Goal: Task Accomplishment & Management: Manage account settings

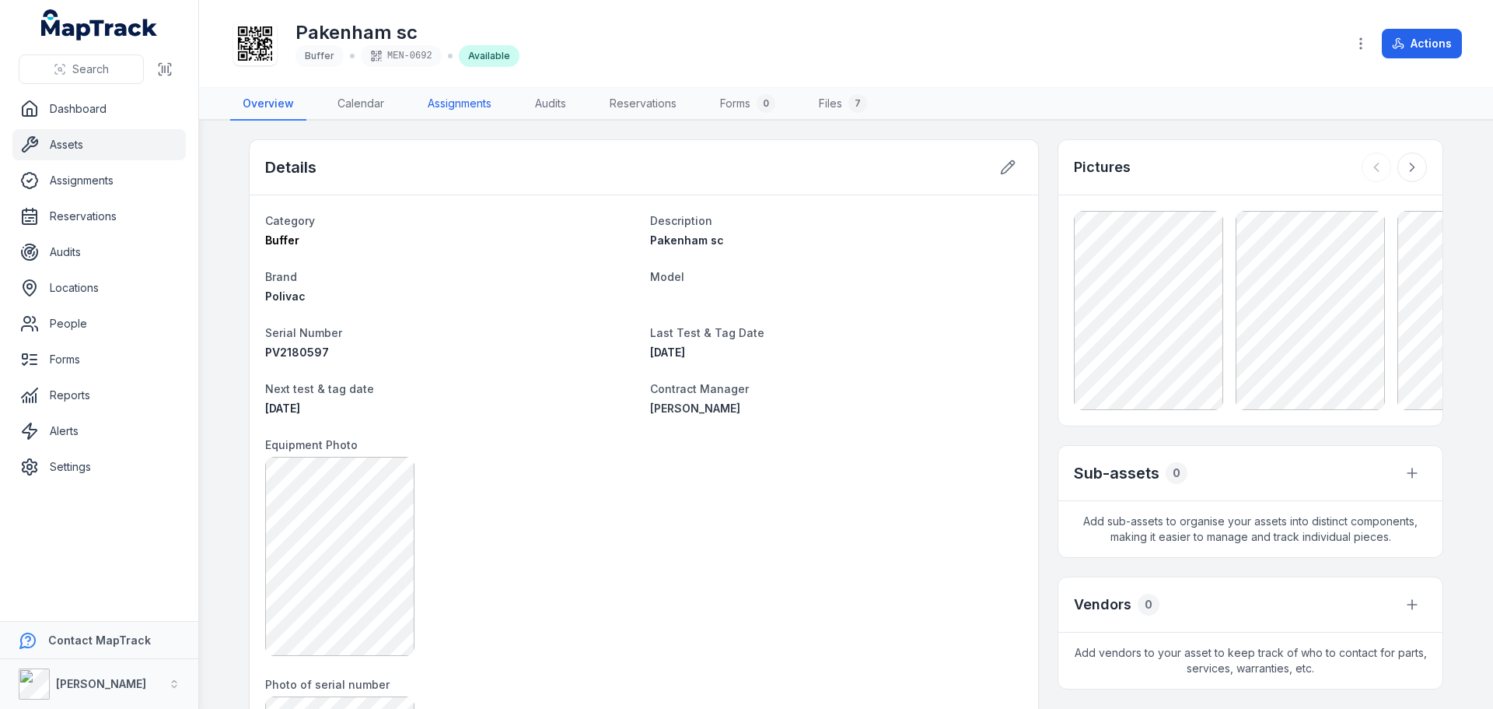
click at [488, 103] on link "Assignments" at bounding box center [459, 104] width 89 height 33
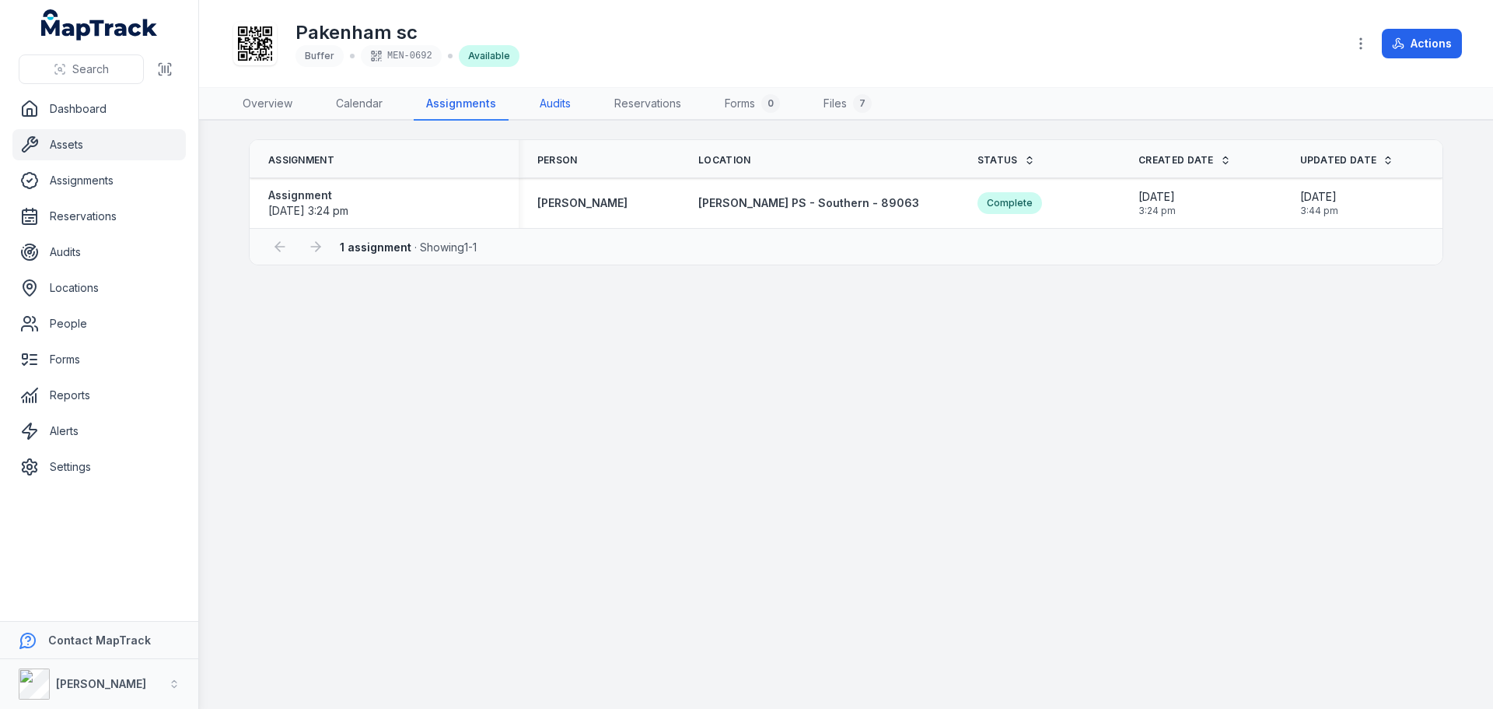
click at [541, 106] on link "Audits" at bounding box center [555, 104] width 56 height 33
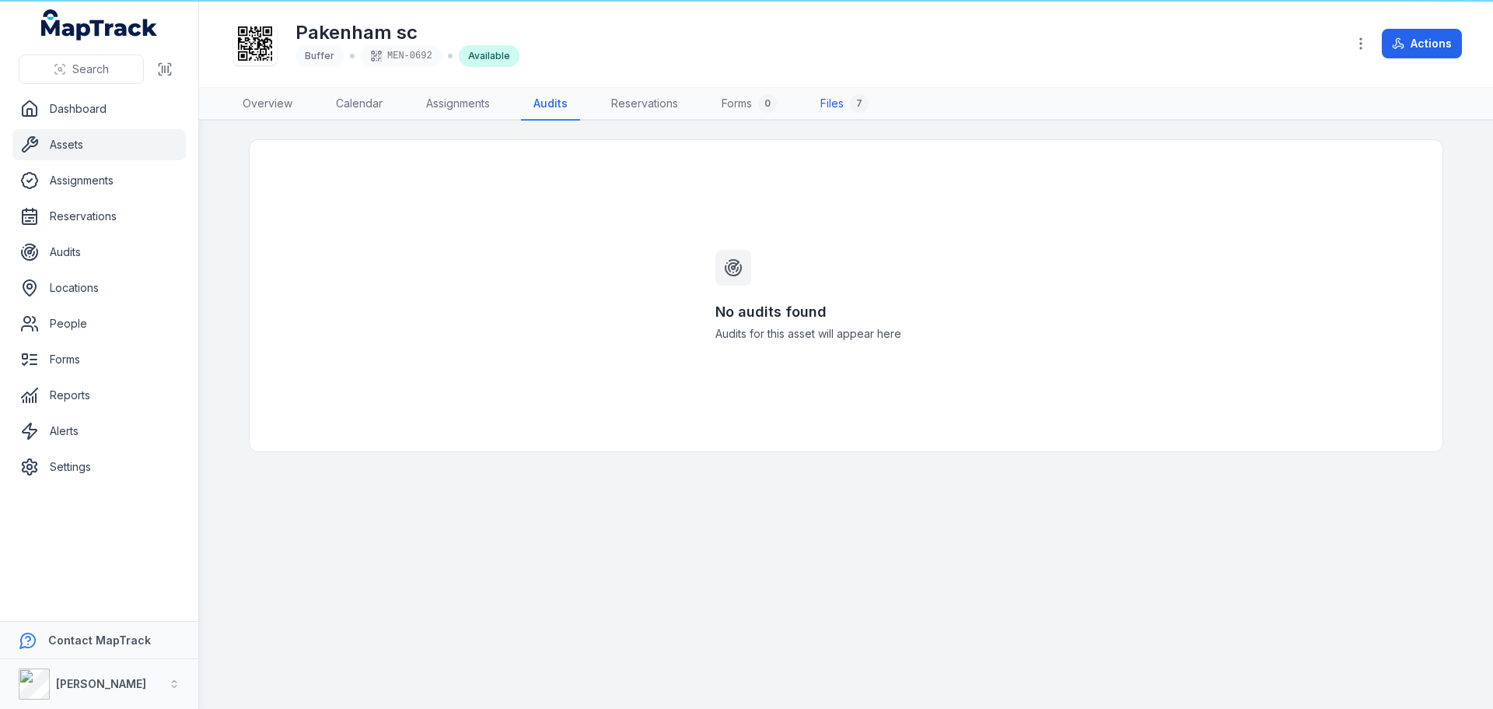
click at [834, 105] on link "Files 7" at bounding box center [844, 104] width 73 height 33
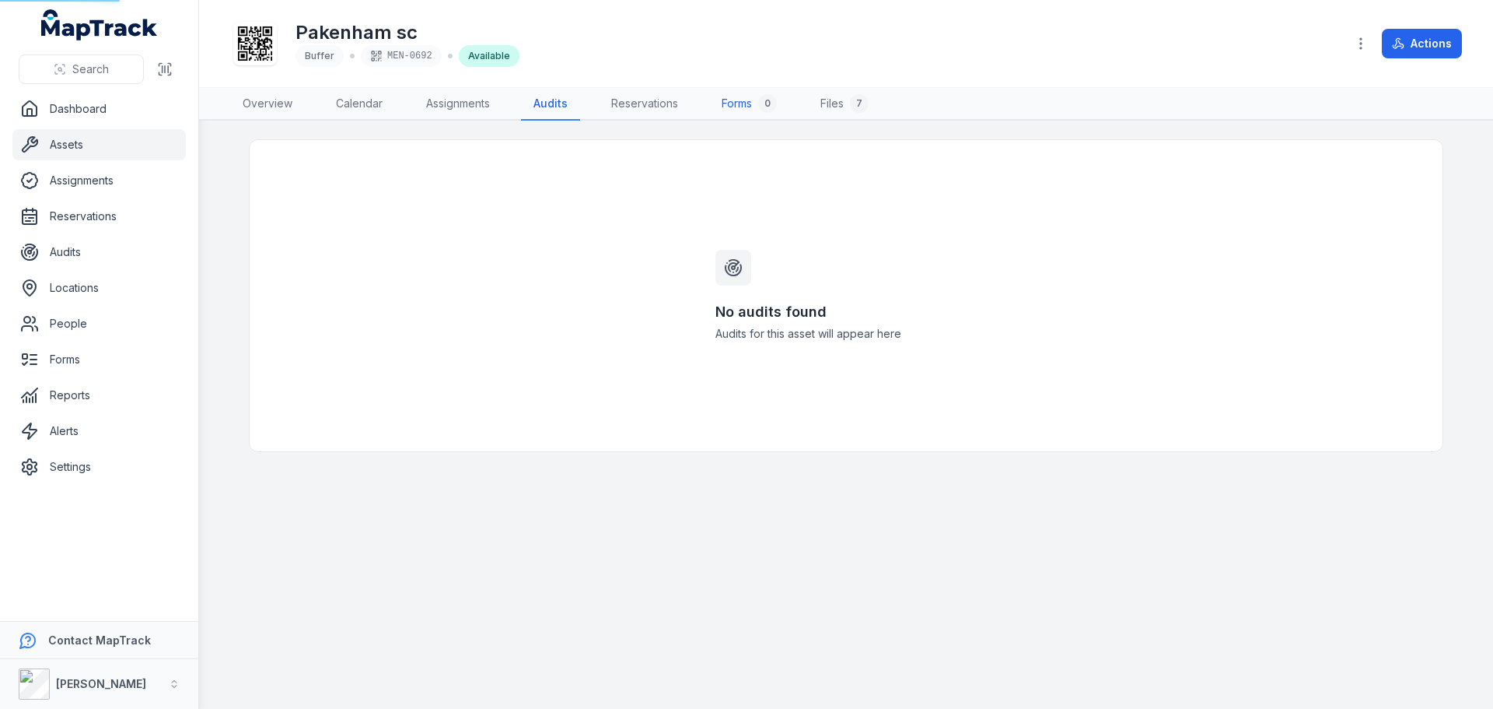
click at [736, 100] on link "Forms 0" at bounding box center [749, 104] width 80 height 33
click at [634, 107] on link "Reservations" at bounding box center [645, 104] width 92 height 33
click at [438, 100] on link "Assignments" at bounding box center [458, 104] width 89 height 33
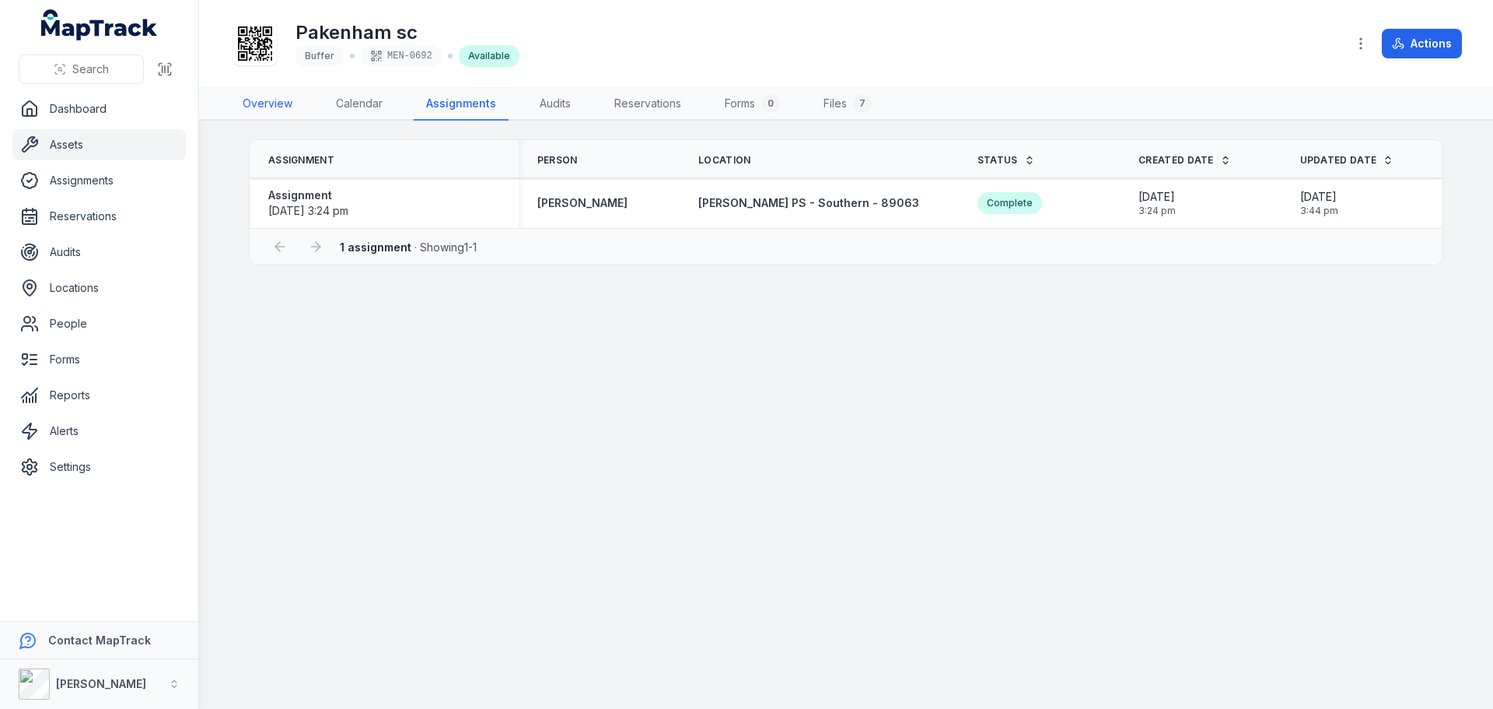
click at [254, 93] on link "Overview" at bounding box center [267, 104] width 75 height 33
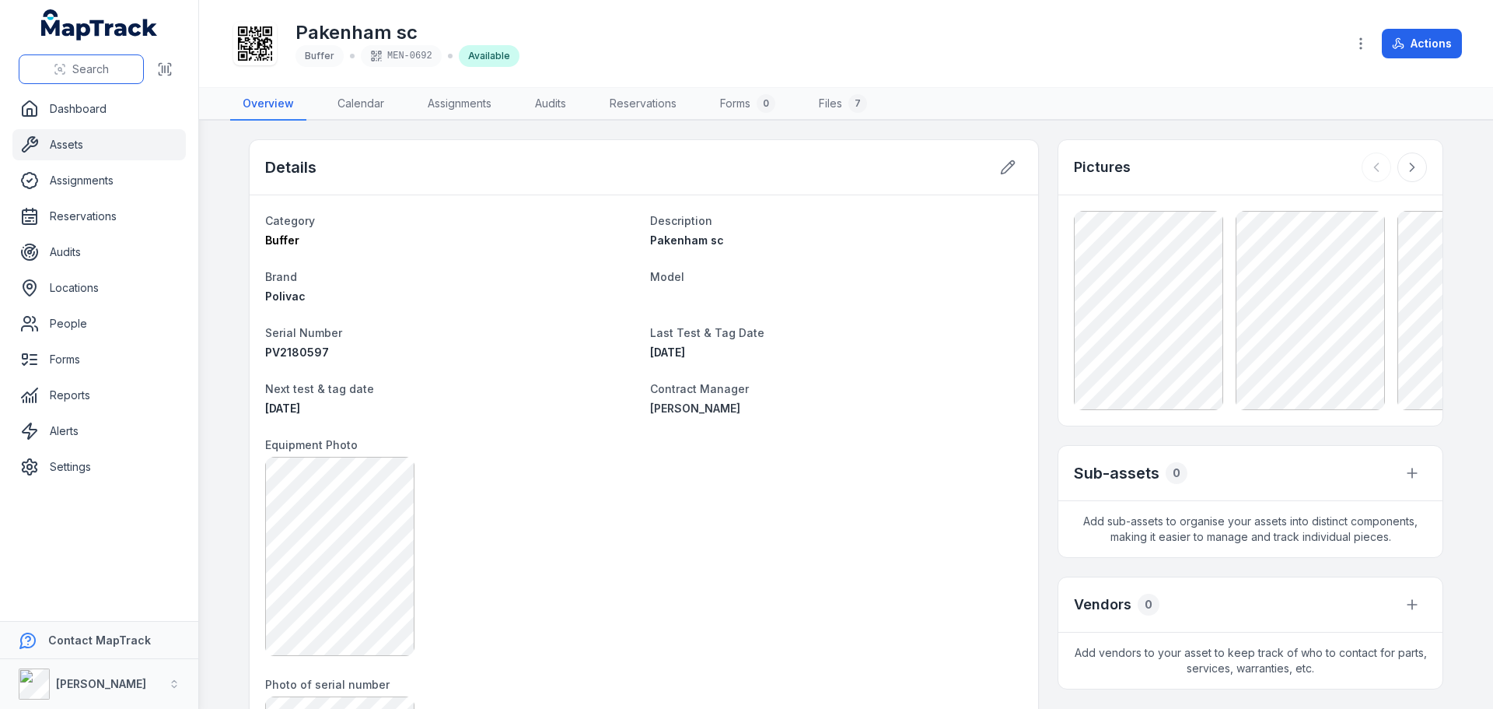
click at [111, 73] on button "Search" at bounding box center [81, 69] width 125 height 30
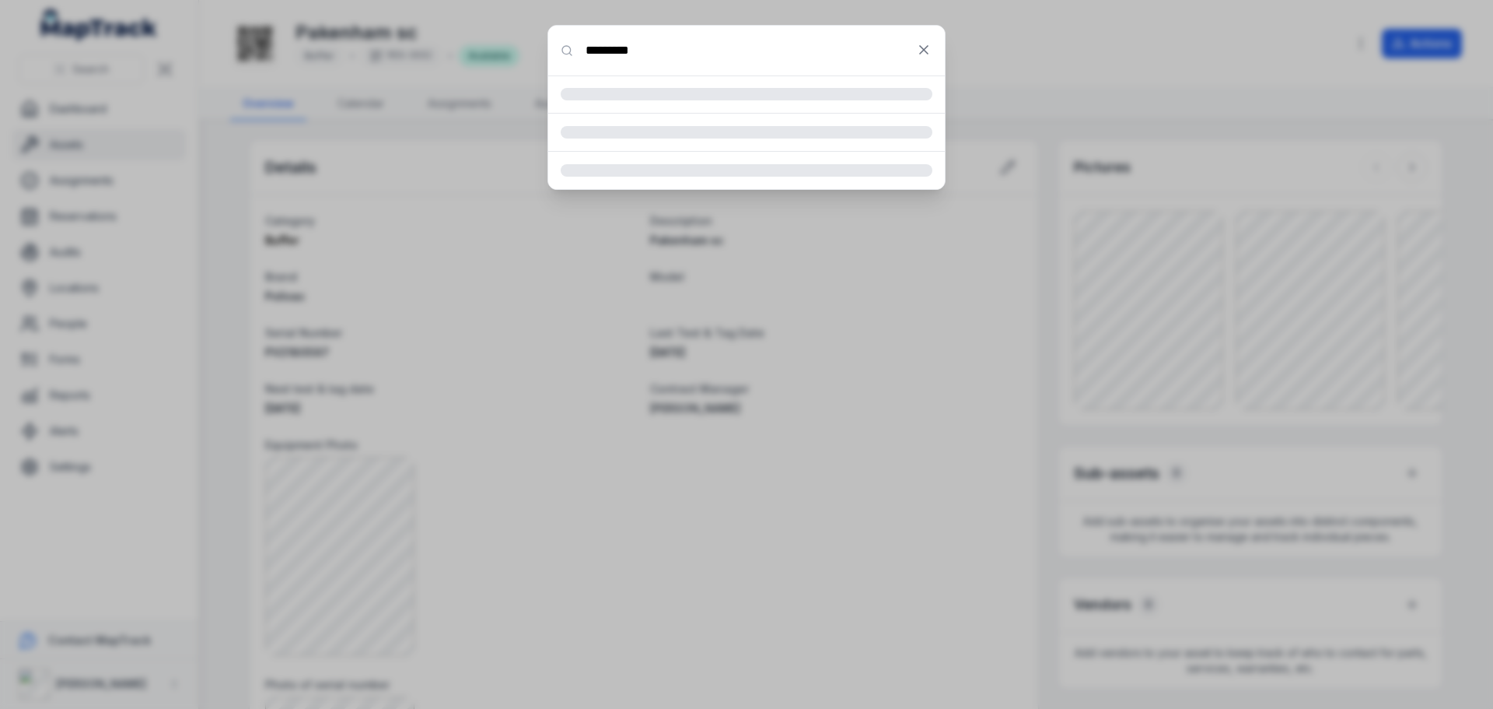
type input "*********"
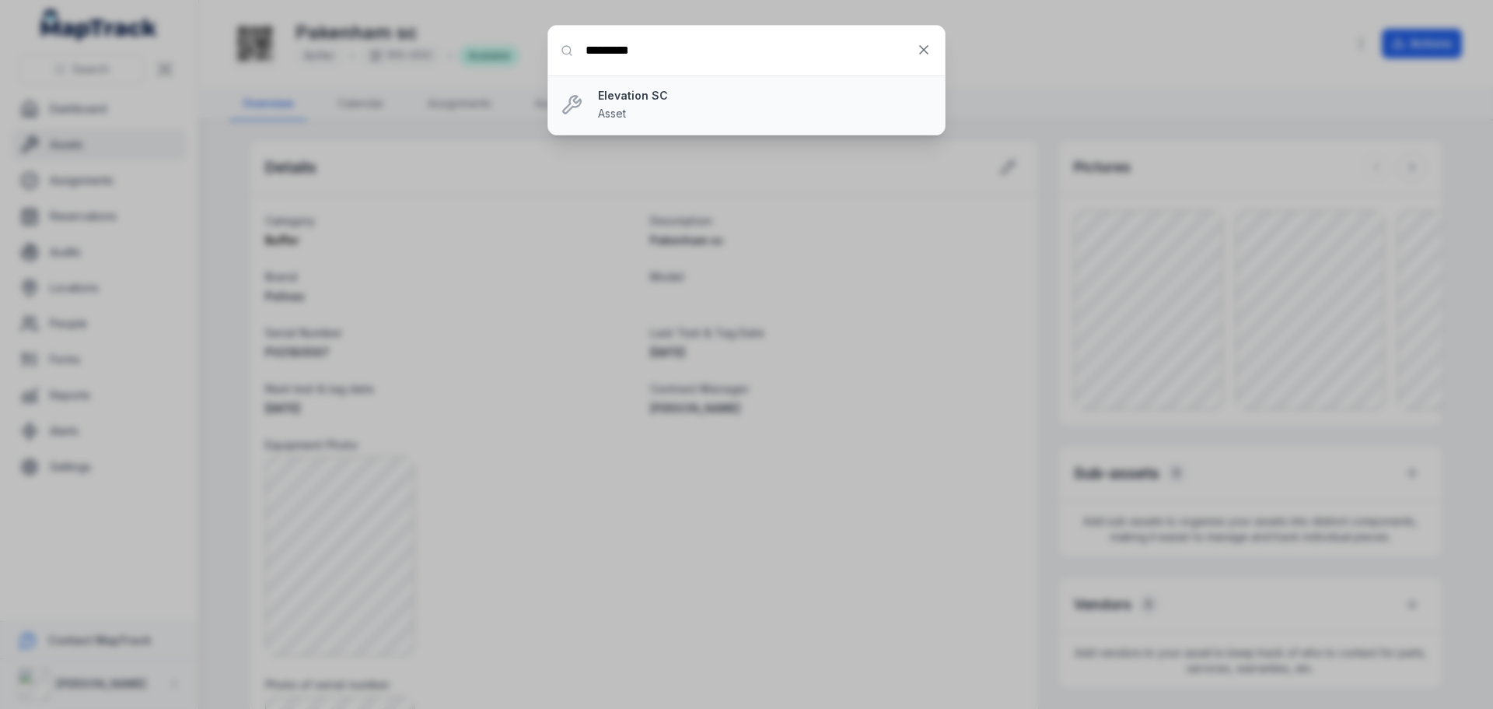
click at [635, 87] on li "Elevation SC Asset" at bounding box center [746, 104] width 397 height 59
click at [638, 93] on strong "Elevation SC" at bounding box center [765, 96] width 334 height 16
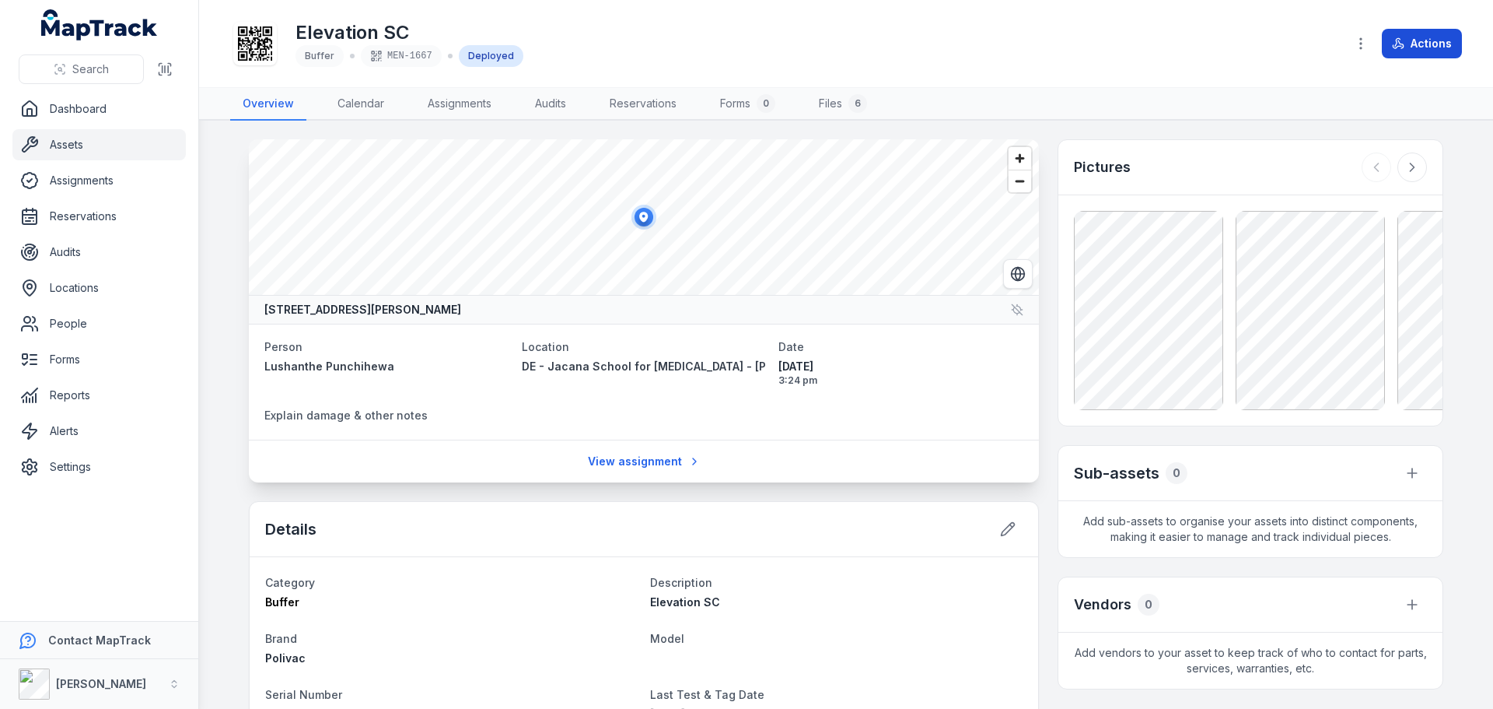
click at [1402, 30] on button "Actions" at bounding box center [1422, 44] width 80 height 30
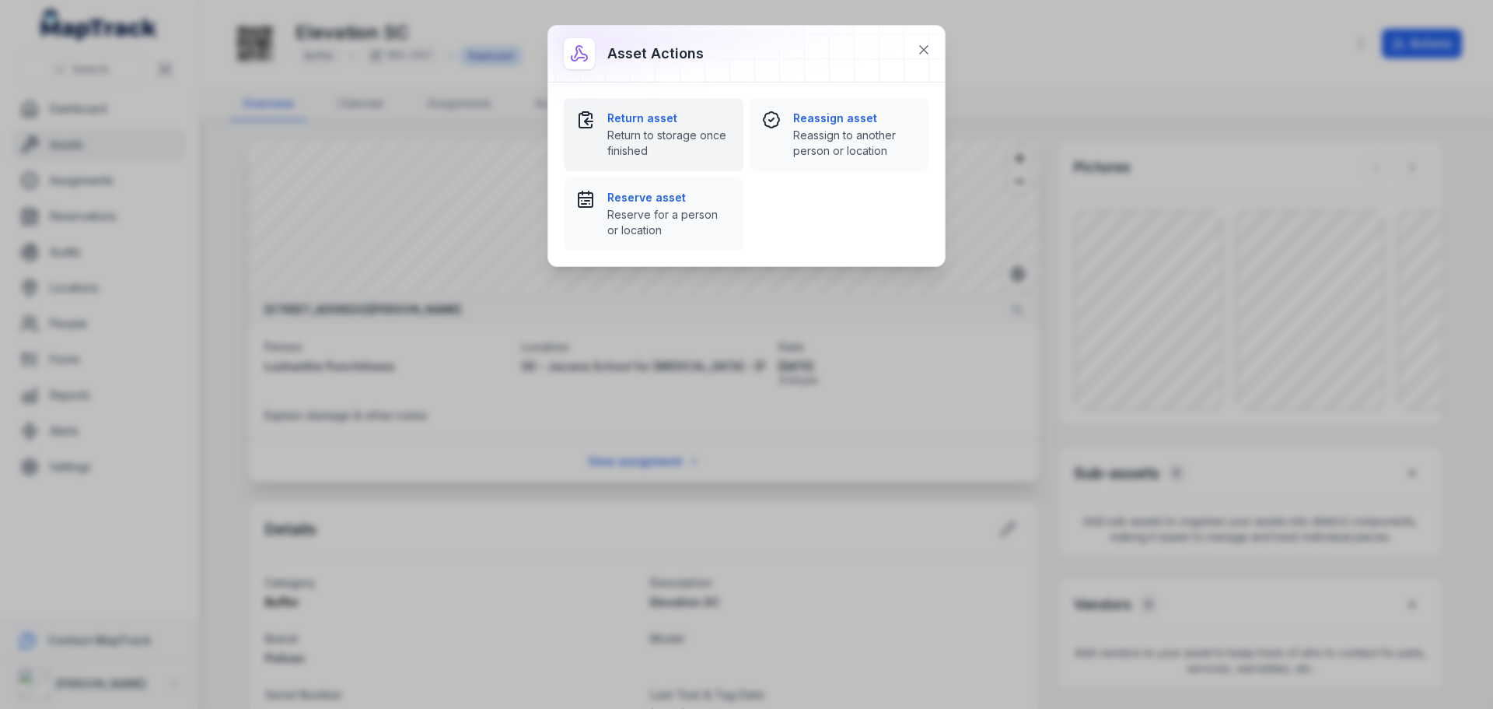
click at [620, 144] on span "Return to storage once finished" at bounding box center [669, 143] width 124 height 31
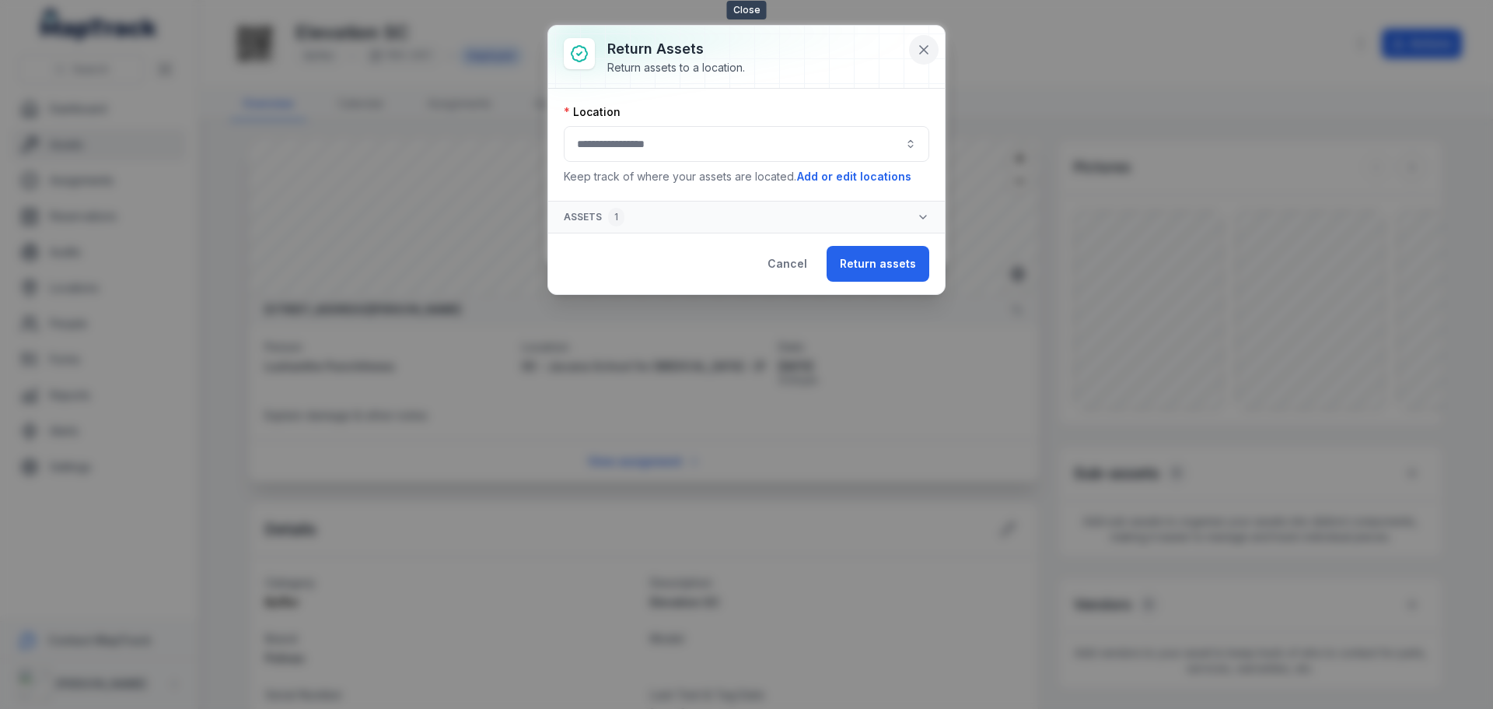
click at [922, 43] on icon at bounding box center [924, 50] width 16 height 16
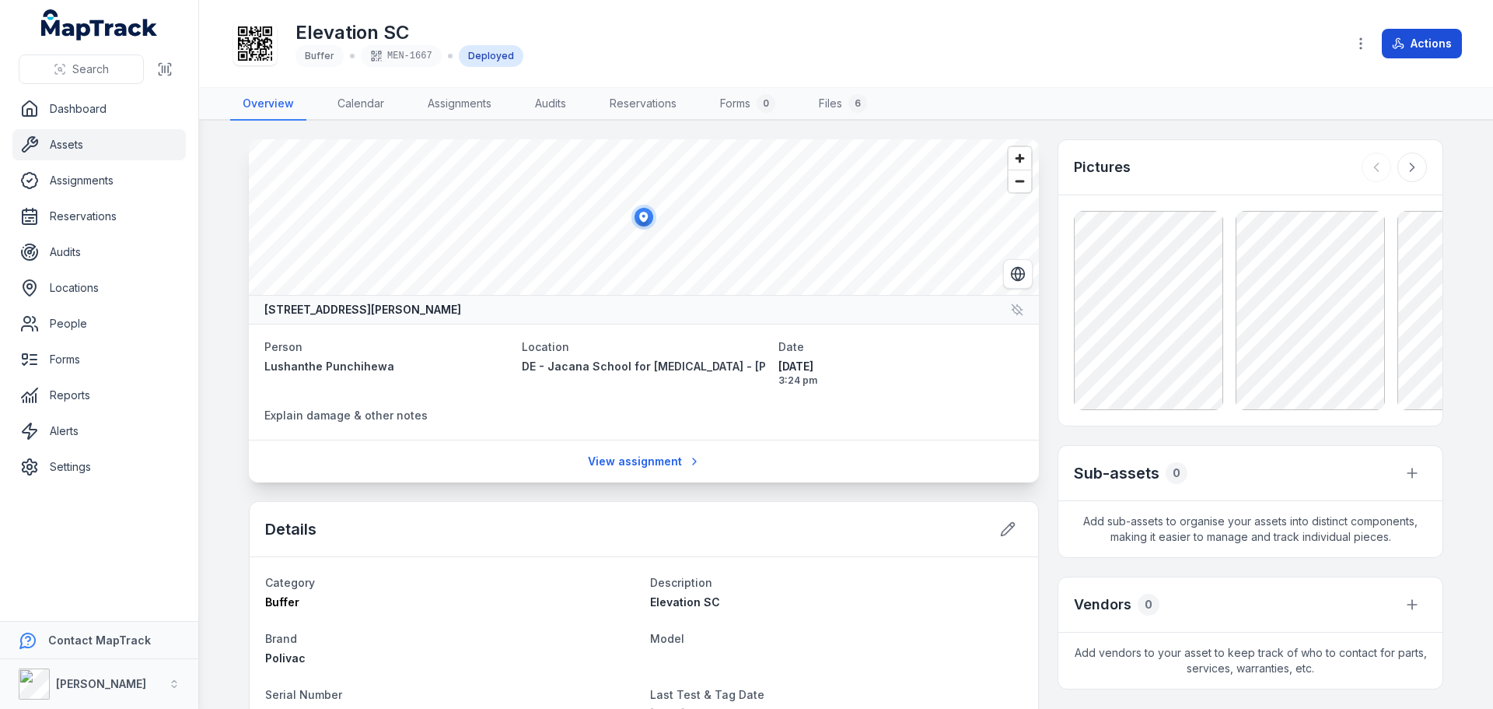
click at [1409, 43] on button "Actions" at bounding box center [1422, 44] width 80 height 30
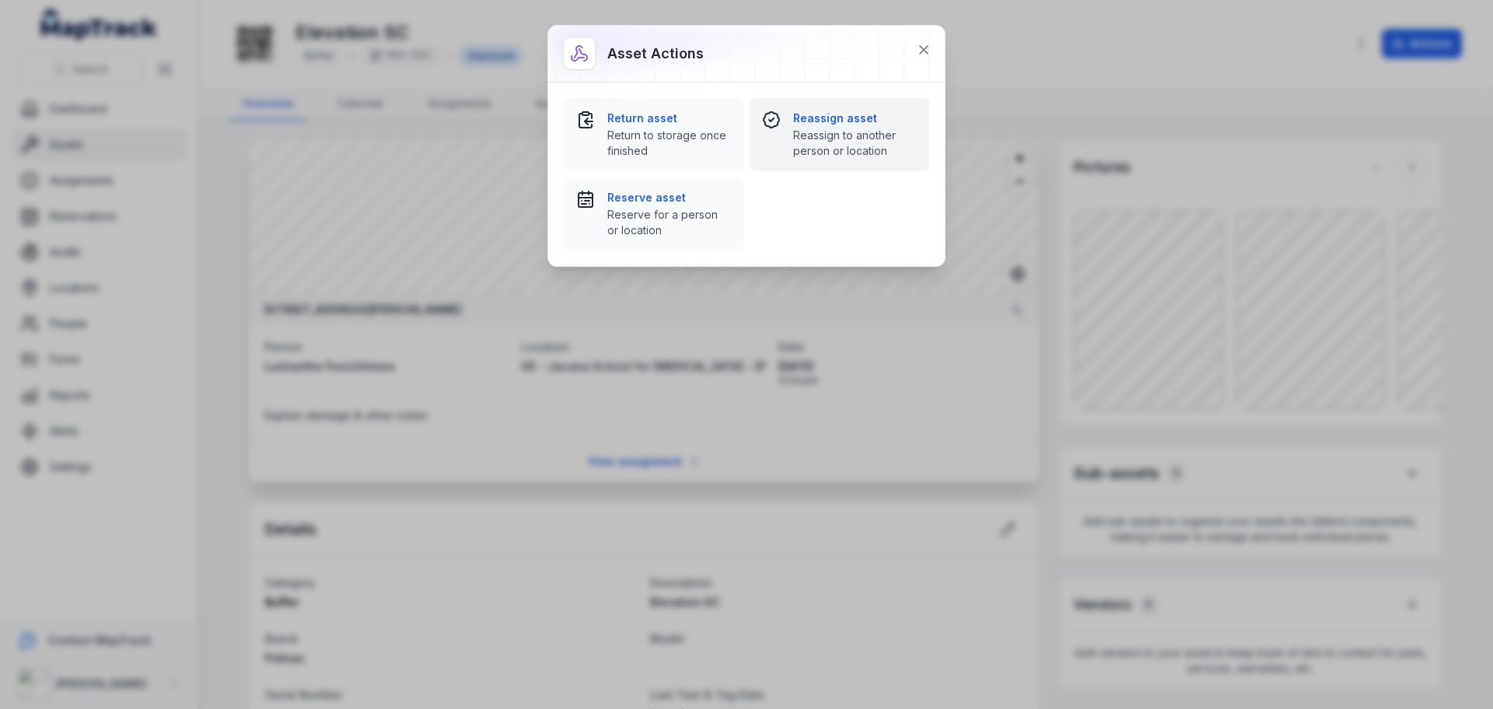
click at [800, 135] on span "Reassign to another person or location" at bounding box center [855, 143] width 124 height 31
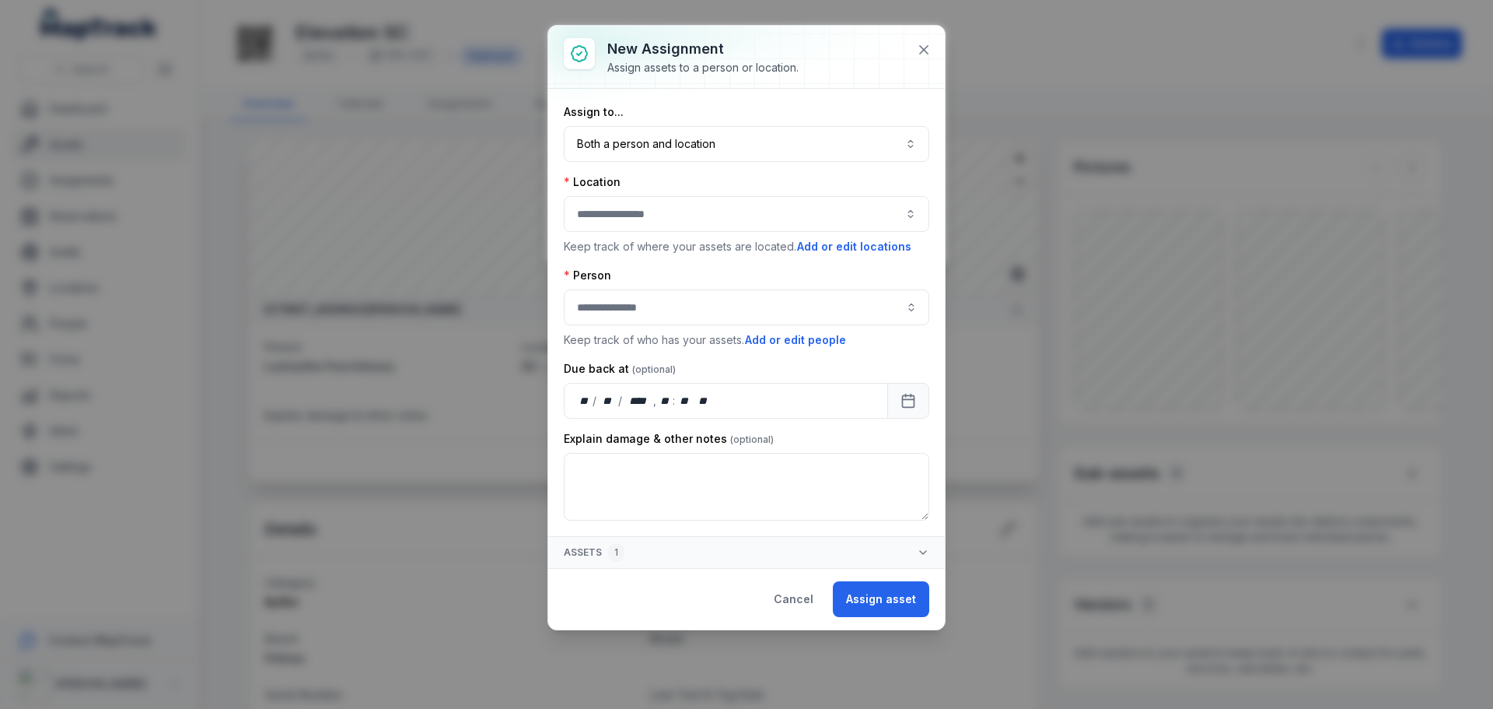
click at [730, 229] on button "button" at bounding box center [747, 214] width 366 height 36
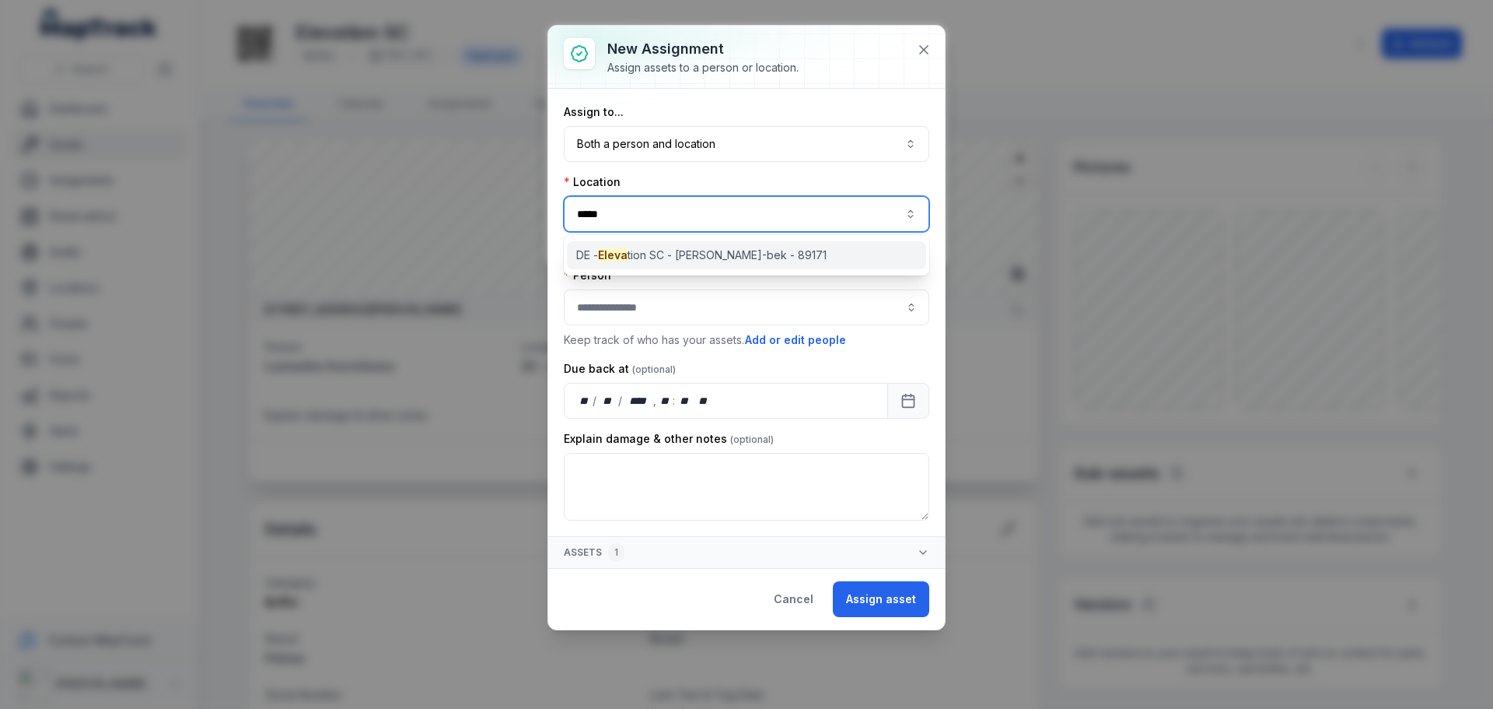
type input "*****"
click at [682, 268] on div "DE - Eleva tion SC - [PERSON_NAME]-bek - 89171" at bounding box center [746, 255] width 359 height 28
type input "**********"
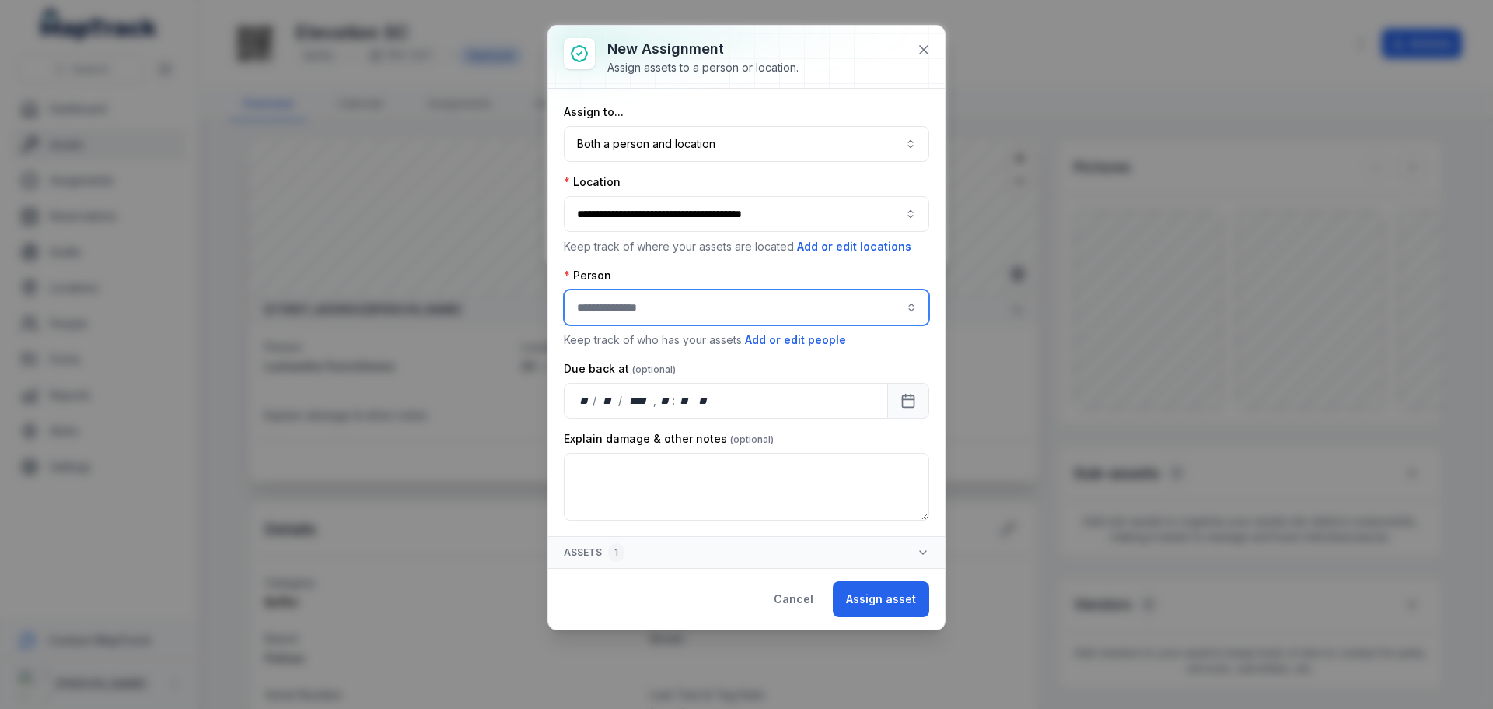
click at [640, 316] on input "assignment-add:person-label" at bounding box center [747, 307] width 366 height 36
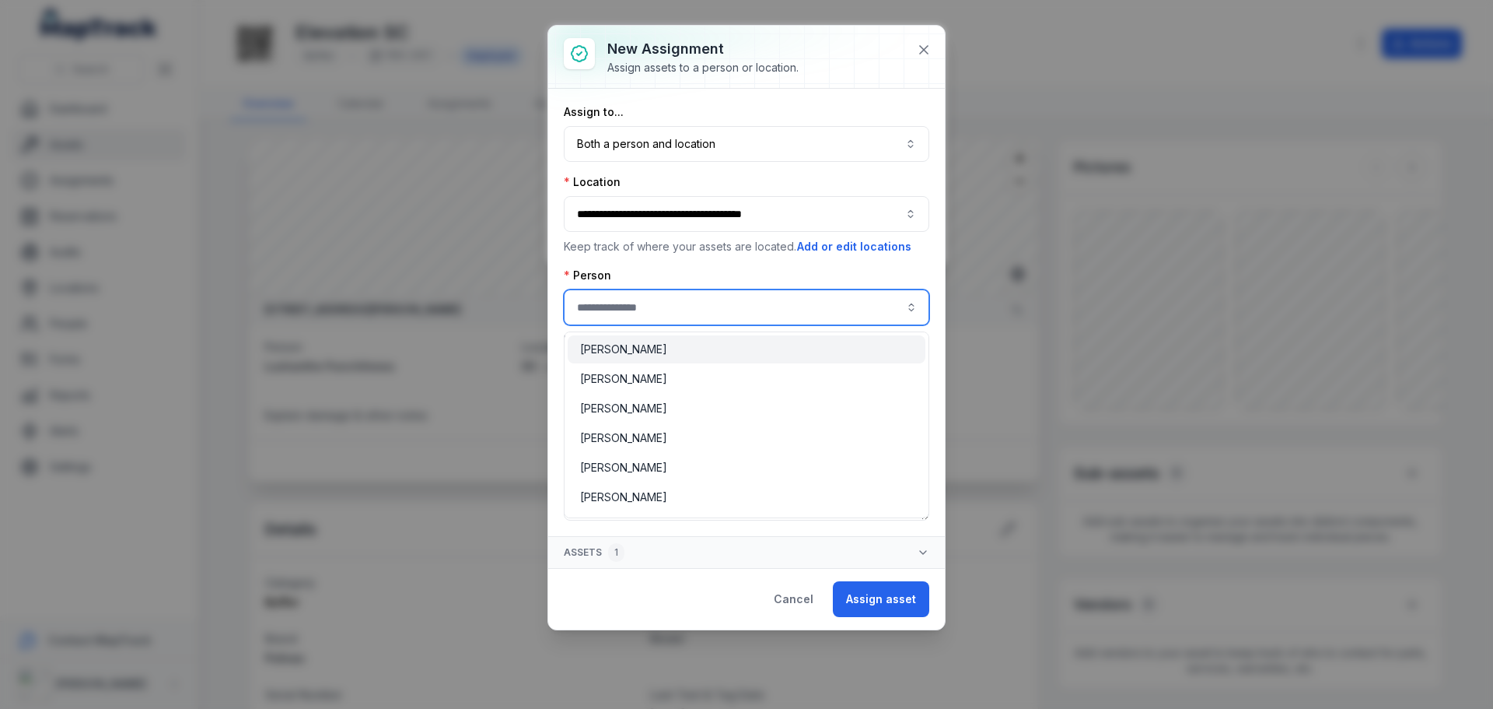
type input "*"
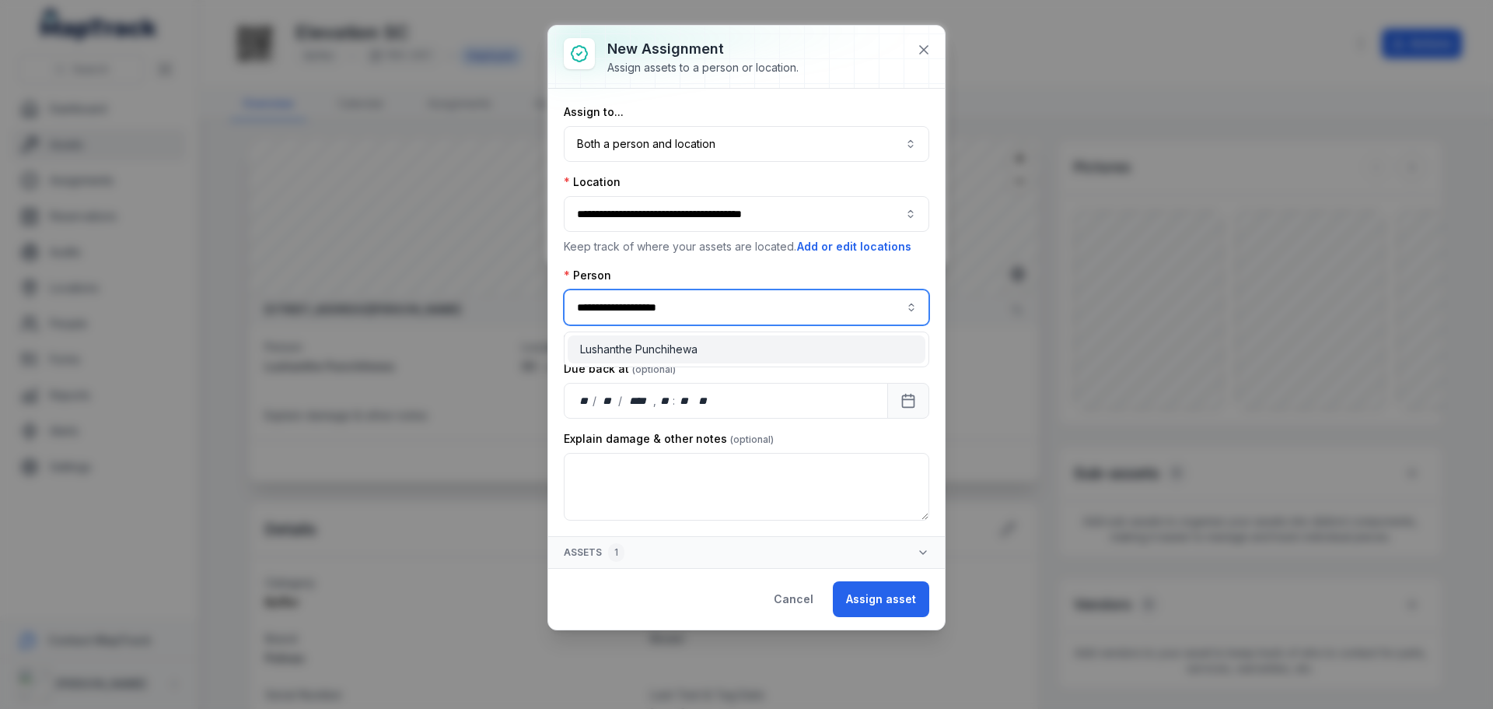
click at [667, 341] on div "Lushanthe Punchihewa" at bounding box center [747, 349] width 358 height 28
type input "**********"
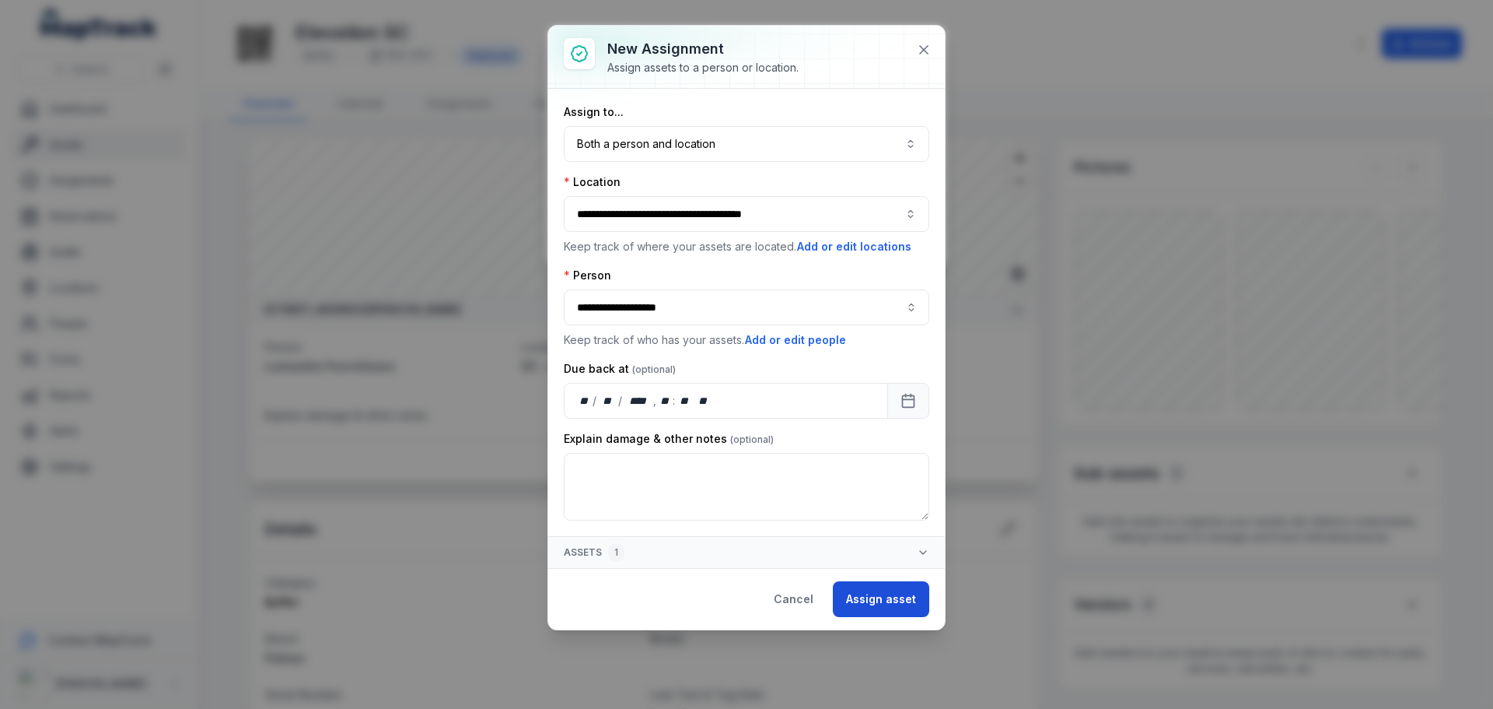
click at [866, 590] on button "Assign asset" at bounding box center [881, 599] width 96 height 36
